Goal: Transaction & Acquisition: Purchase product/service

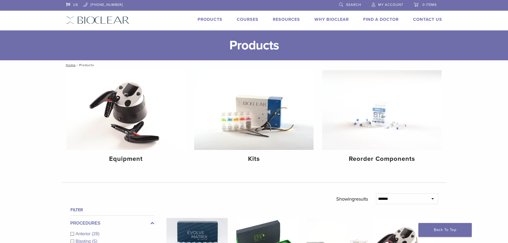
click at [208, 17] on link "Products" at bounding box center [210, 19] width 25 height 5
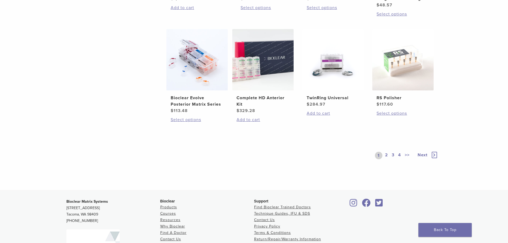
scroll to position [294, 0]
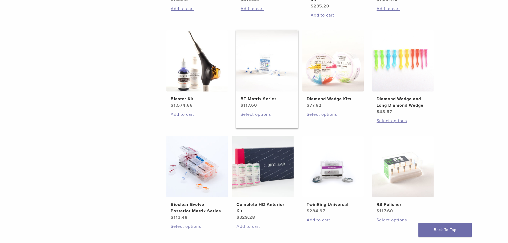
click at [262, 114] on link "Select options" at bounding box center [267, 114] width 53 height 6
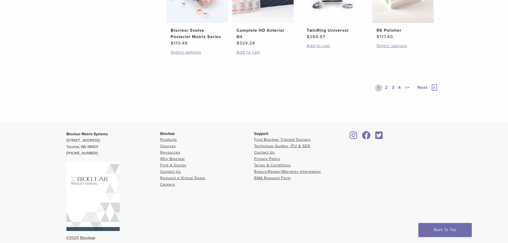
scroll to position [475, 0]
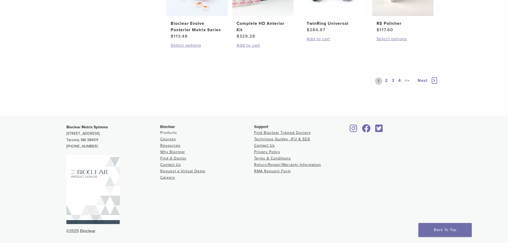
click at [170, 133] on link "Products" at bounding box center [168, 132] width 17 height 5
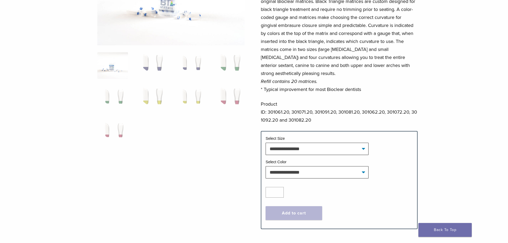
scroll to position [133, 0]
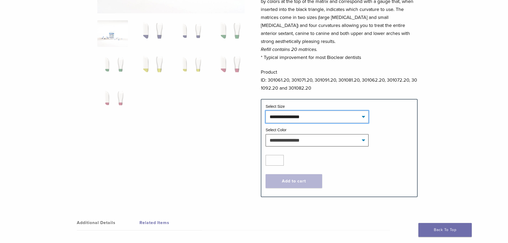
click at [288, 117] on select "**********" at bounding box center [317, 117] width 103 height 12
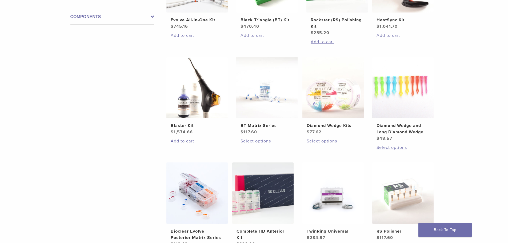
scroll to position [400, 0]
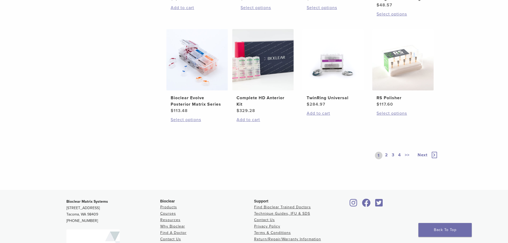
click at [388, 157] on link "2" at bounding box center [386, 155] width 5 height 7
click at [378, 155] on link "1" at bounding box center [377, 155] width 4 height 7
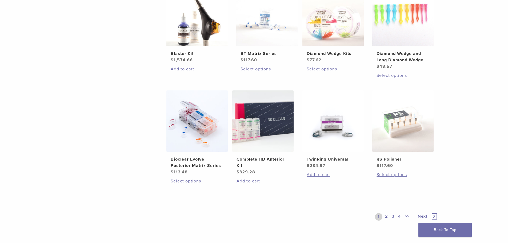
scroll to position [347, 0]
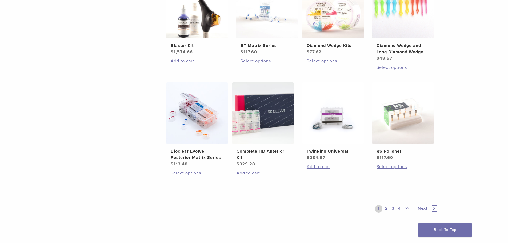
click at [386, 207] on link "2" at bounding box center [386, 208] width 5 height 7
